Goal: Information Seeking & Learning: Check status

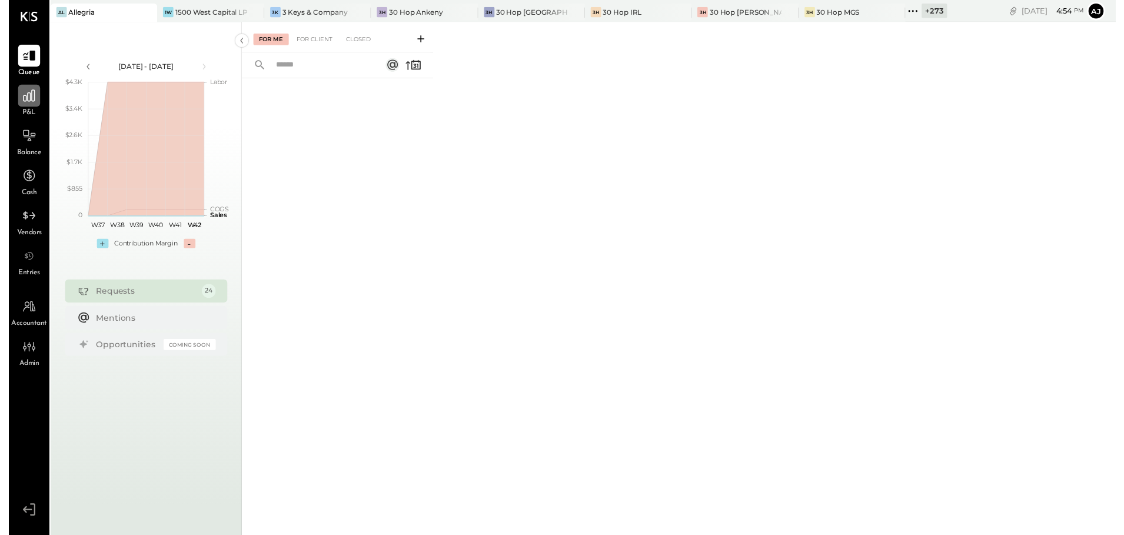
click at [22, 98] on icon at bounding box center [20, 96] width 15 height 15
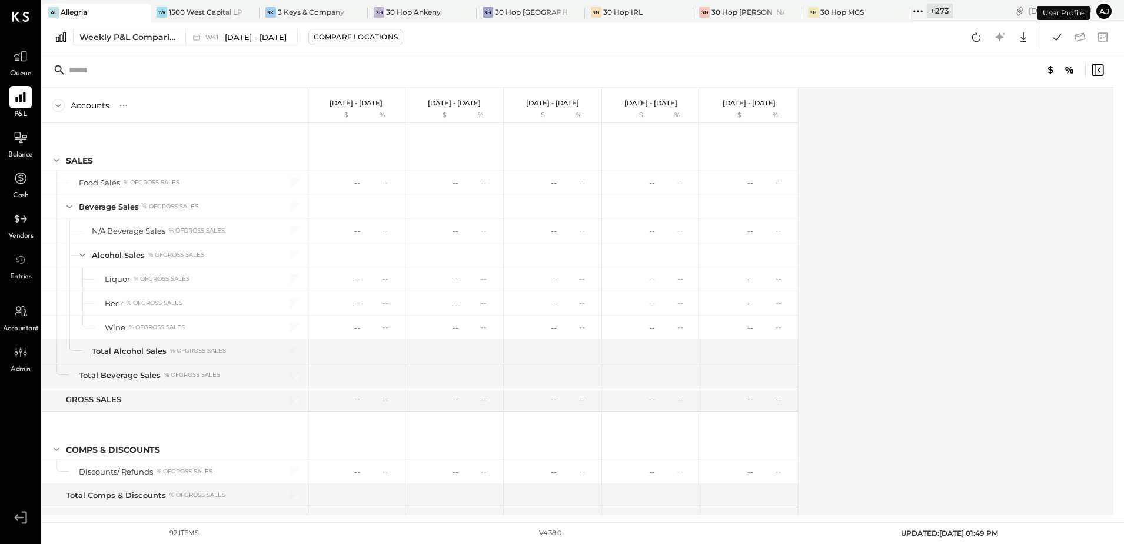
click at [908, 184] on div "Accounts S % GL [DATE] - [DATE] $ % [DATE] - [DATE] $ % [DATE] - [DATE] $ % [DA…" at bounding box center [578, 301] width 1073 height 427
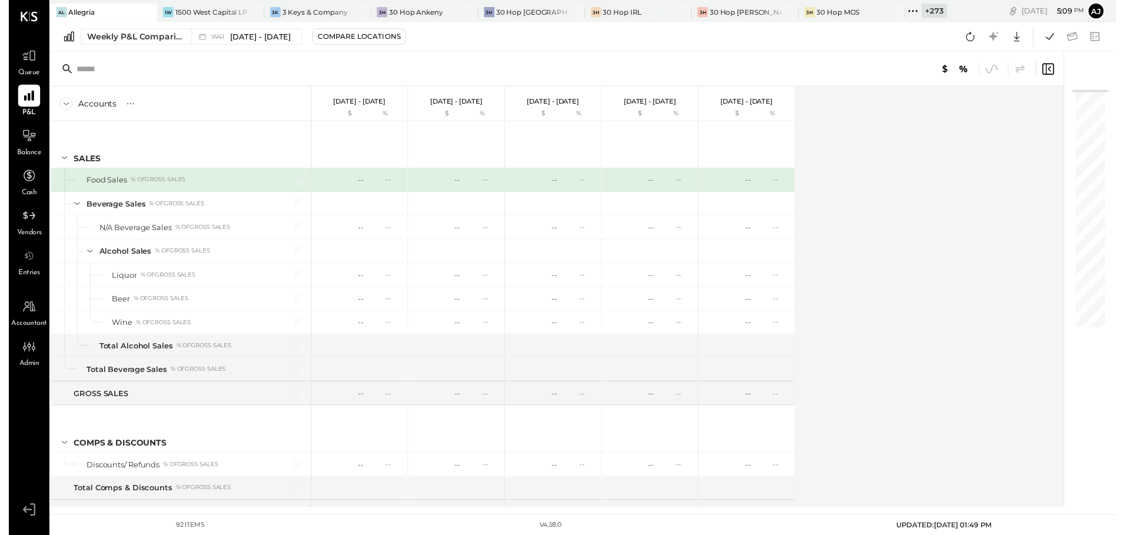
click at [918, 124] on div "Accounts S % GL [DATE] - [DATE] $ % [DATE] - [DATE] $ % [DATE] - [DATE] $ % [DA…" at bounding box center [557, 301] width 1031 height 427
click at [883, 155] on div "Accounts S % GL [DATE] - [DATE] $ % [DATE] - [DATE] $ % [DATE] - [DATE] $ % [DA…" at bounding box center [557, 301] width 1031 height 427
click at [842, 130] on div "Accounts S % GL [DATE] - [DATE] $ % [DATE] - [DATE] $ % [DATE] - [DATE] $ % [DA…" at bounding box center [557, 301] width 1031 height 427
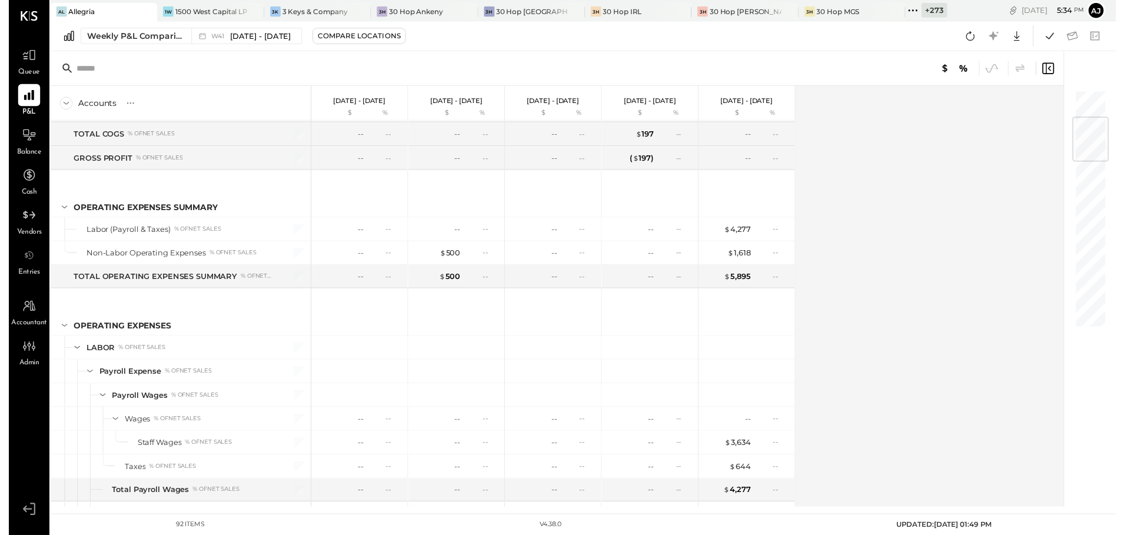
scroll to position [235, 0]
